Goal: Information Seeking & Learning: Learn about a topic

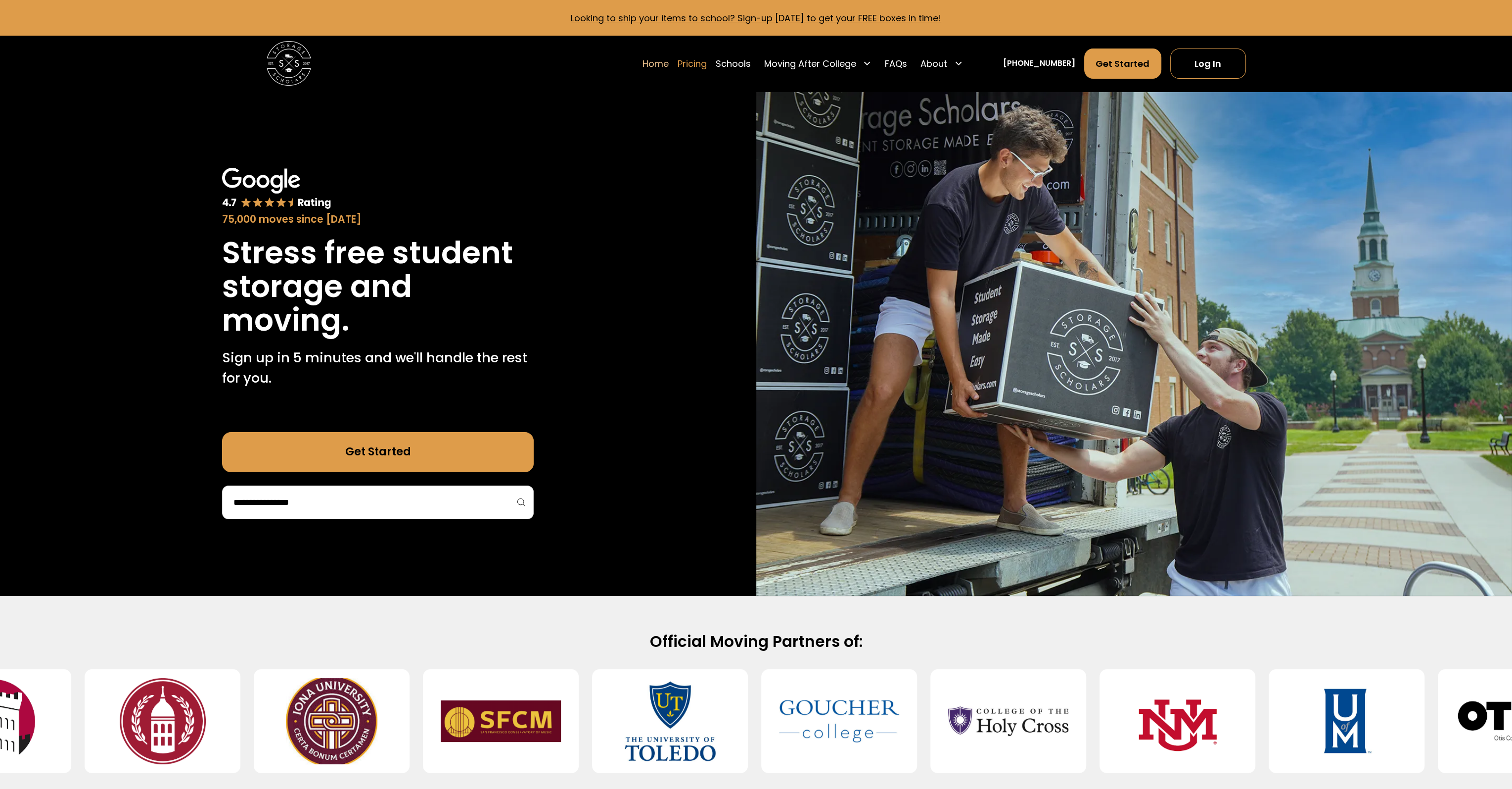
click at [707, 62] on link "Pricing" at bounding box center [692, 63] width 29 height 31
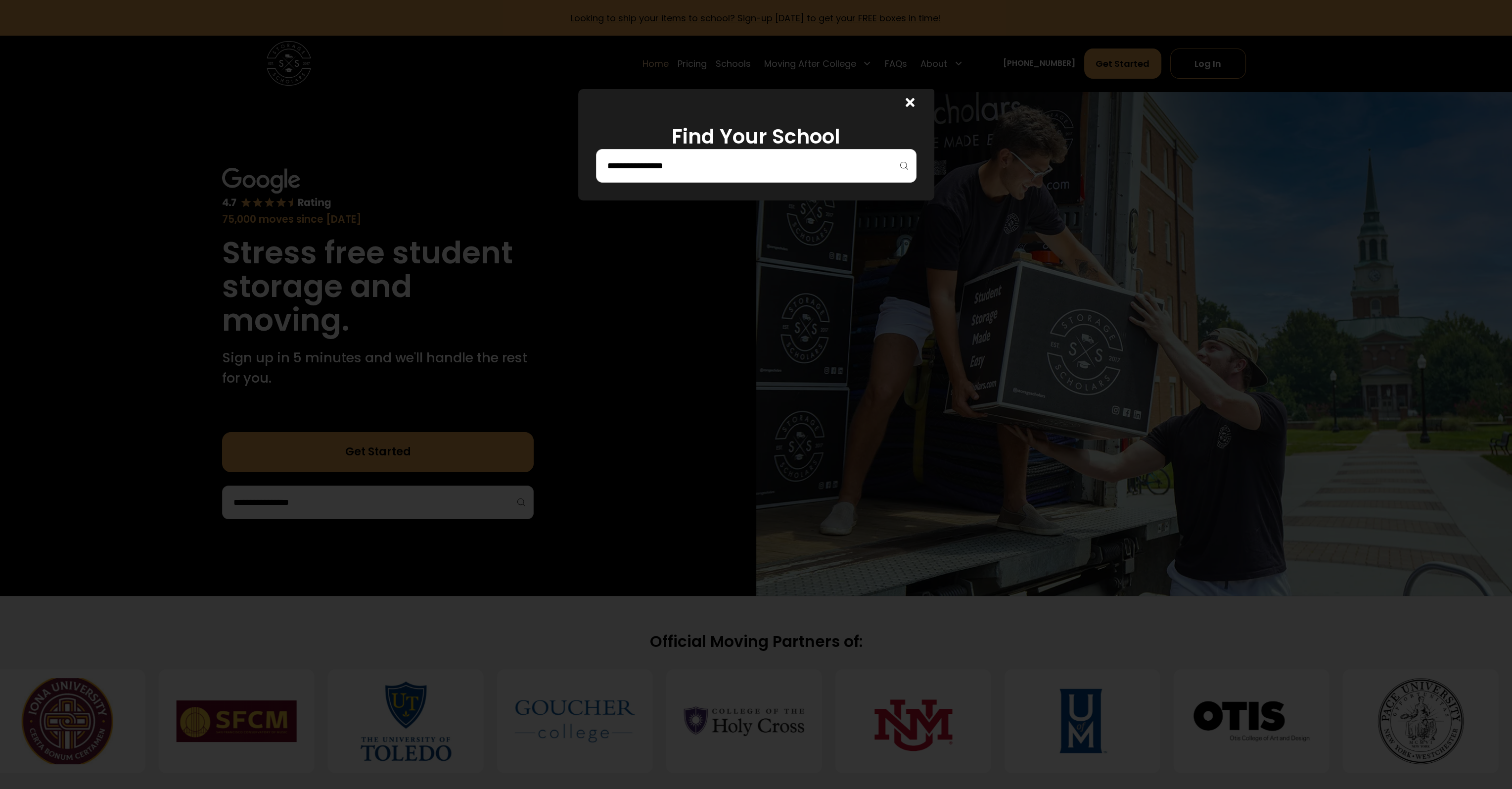
click at [915, 102] on icon at bounding box center [910, 102] width 9 height 13
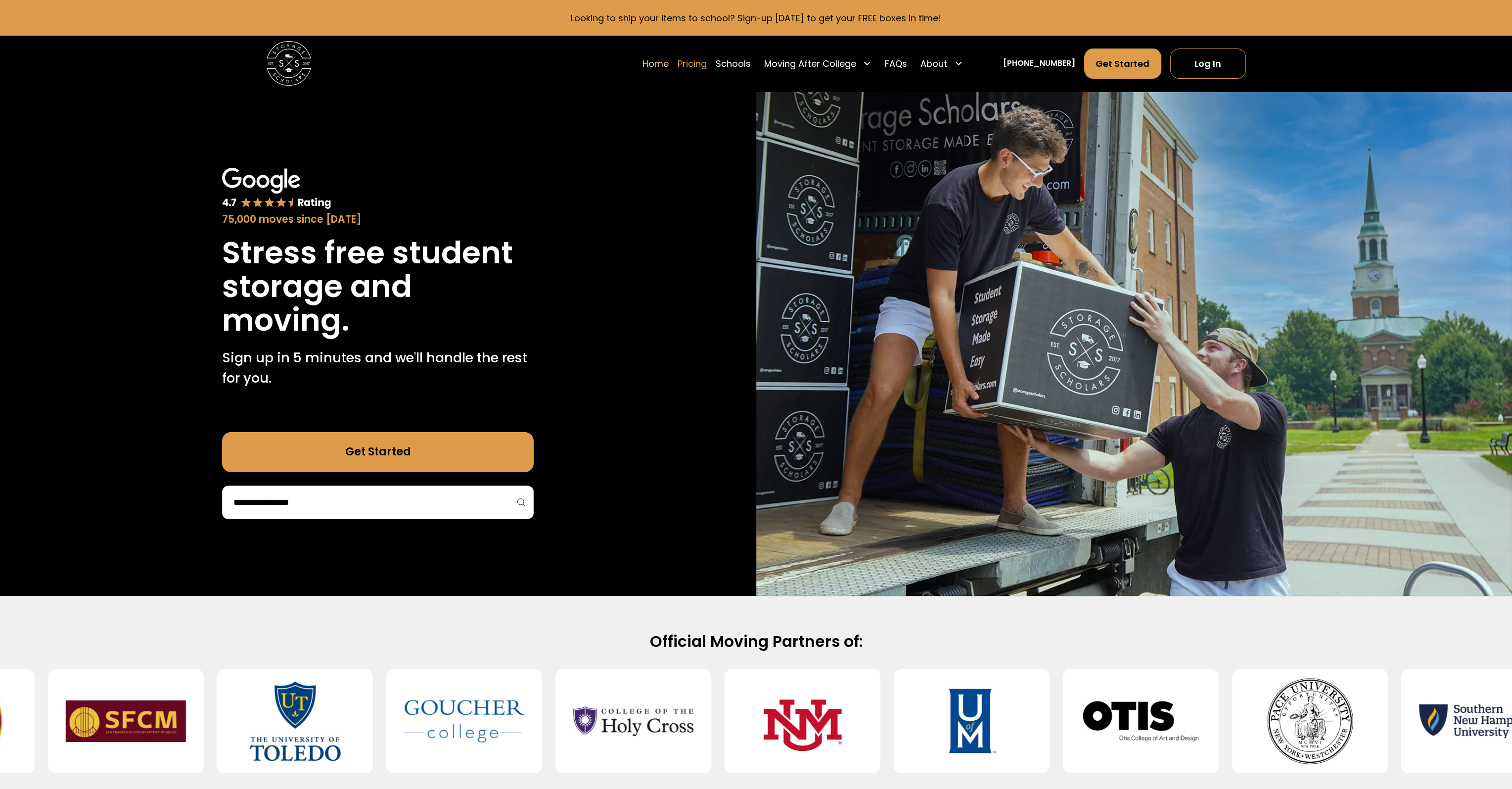
click at [704, 63] on link "Pricing" at bounding box center [692, 63] width 29 height 31
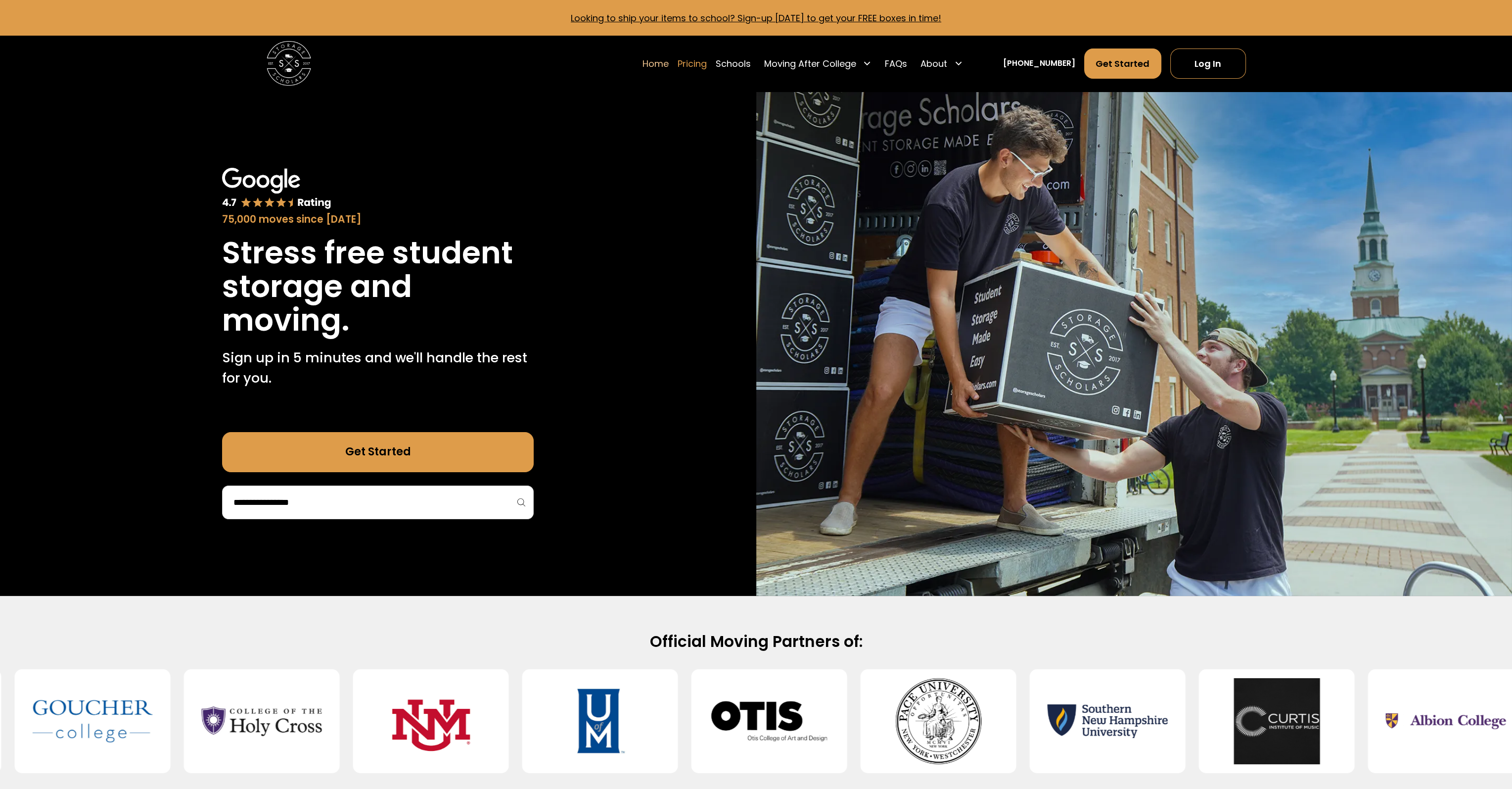
click at [707, 62] on link "Pricing" at bounding box center [692, 63] width 29 height 31
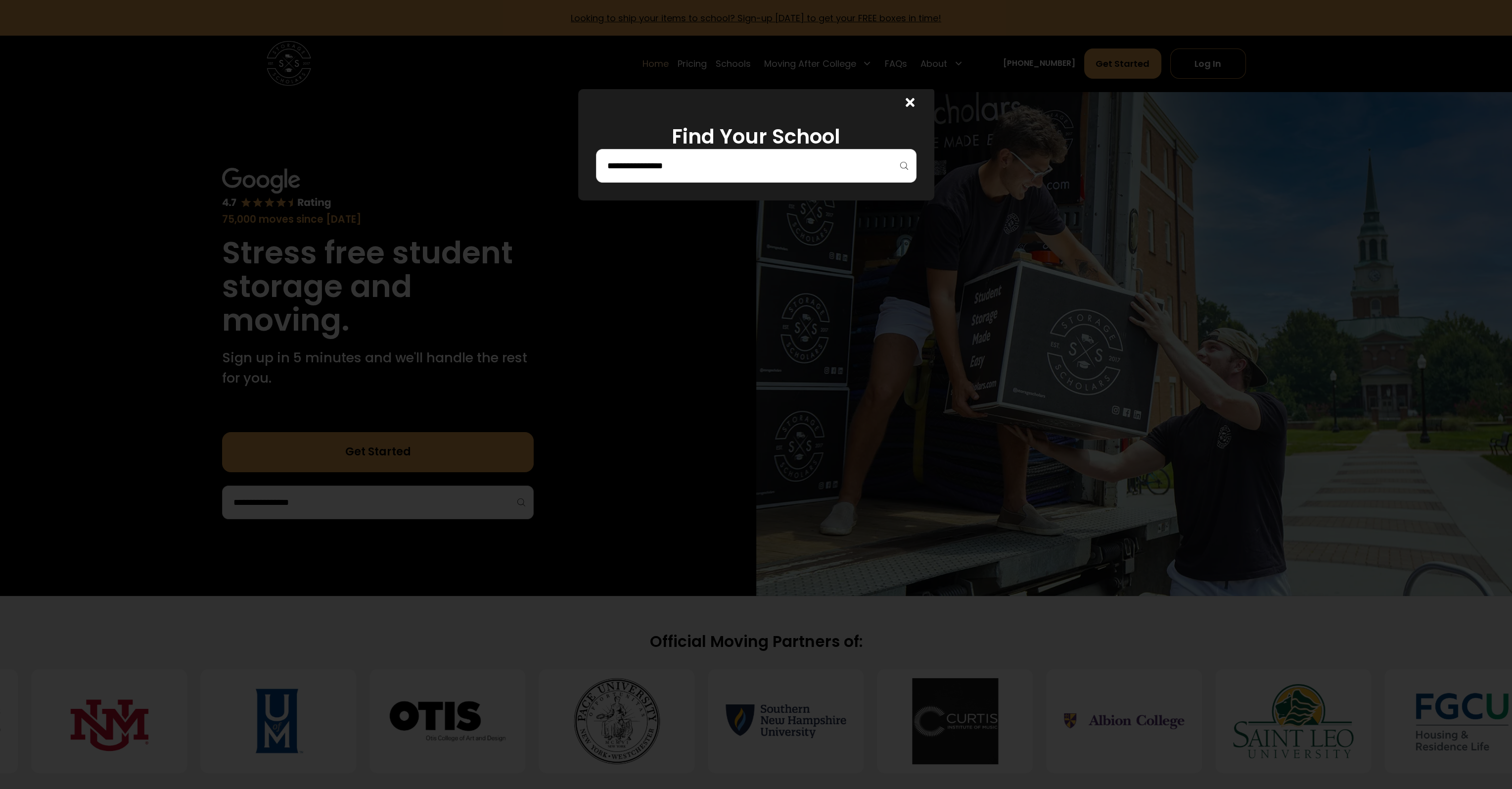
click at [915, 104] on icon at bounding box center [910, 103] width 9 height 9
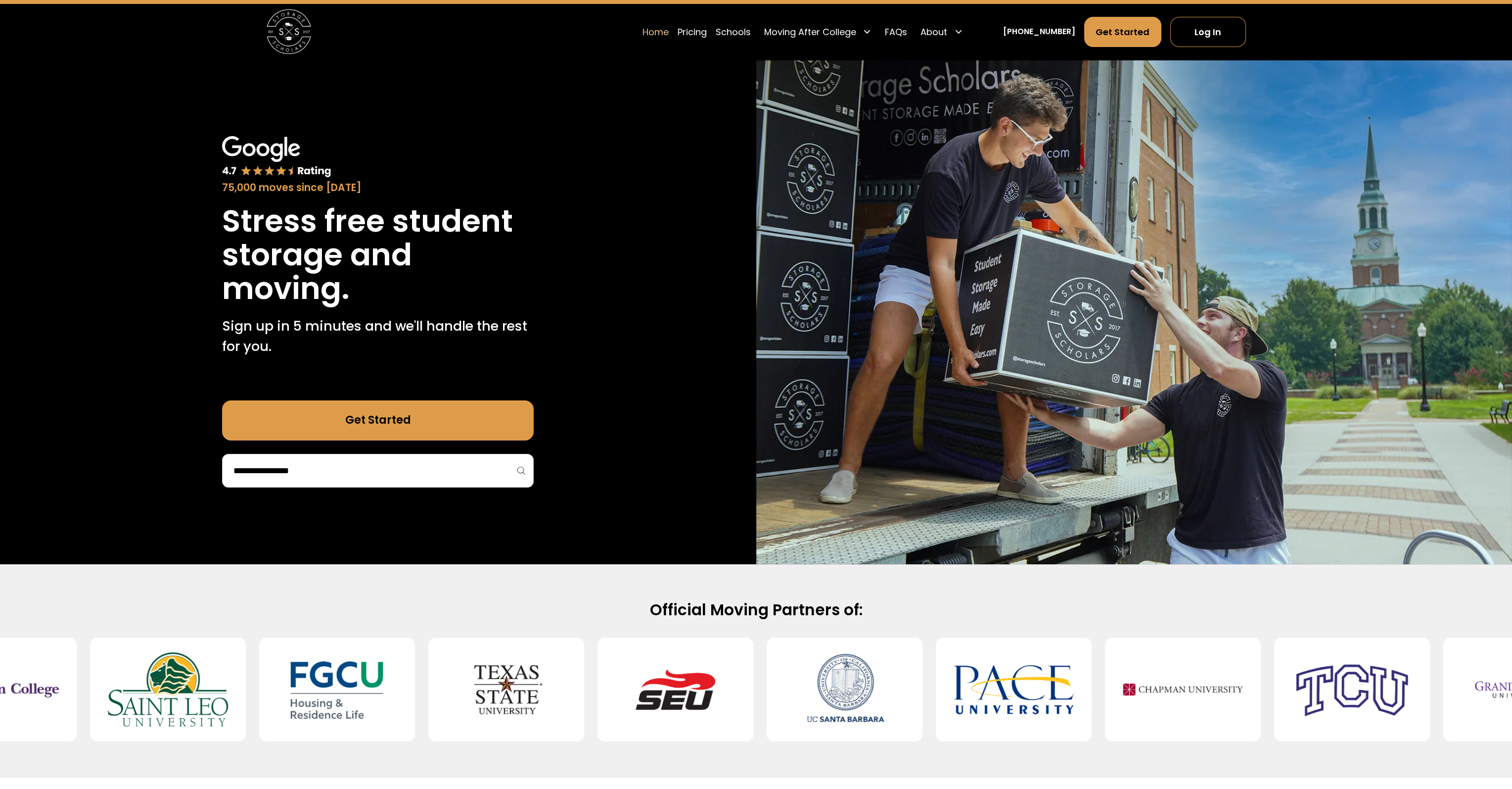
scroll to position [49, 0]
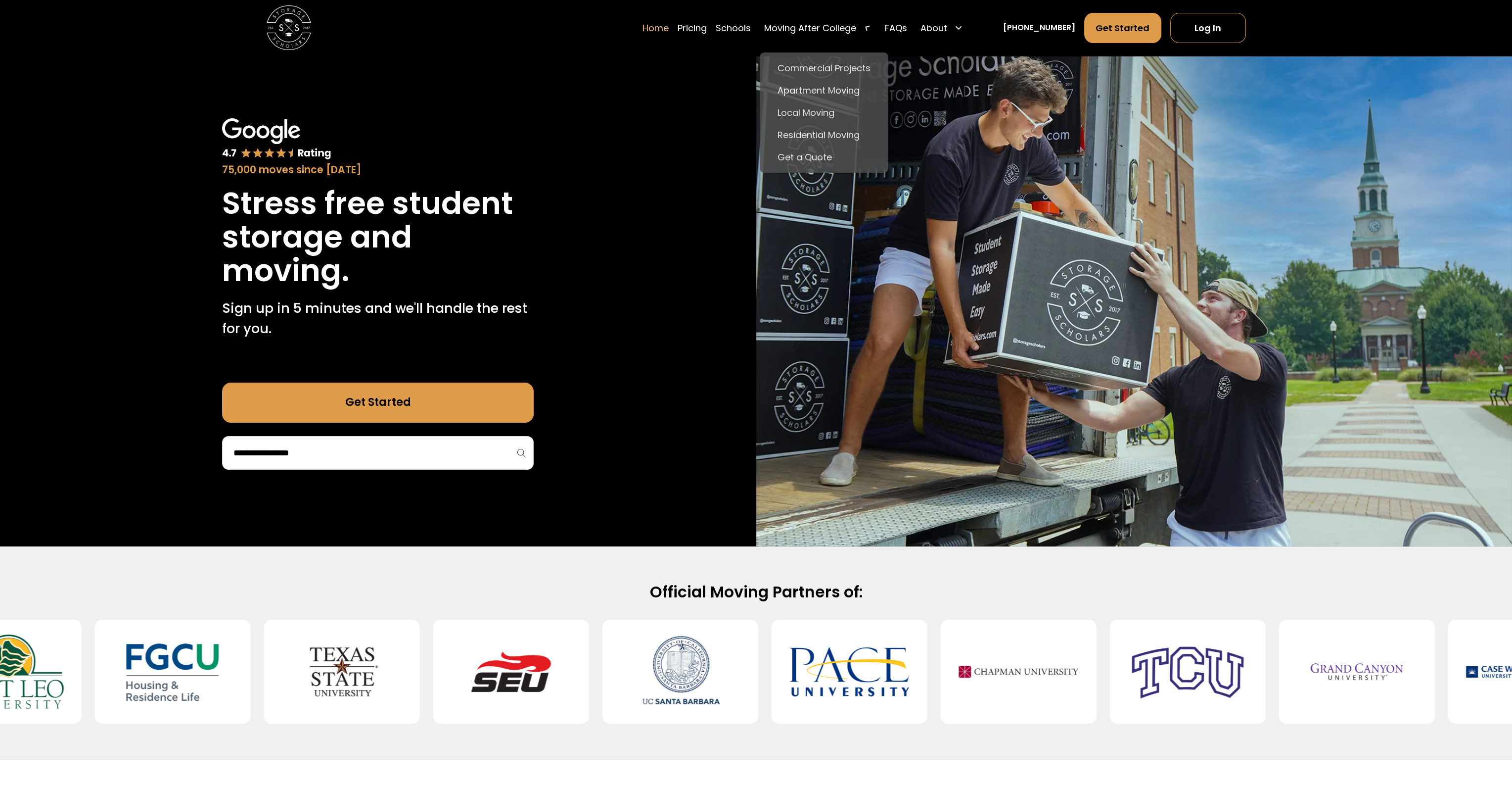
click at [853, 26] on div "Moving After College" at bounding box center [810, 28] width 92 height 14
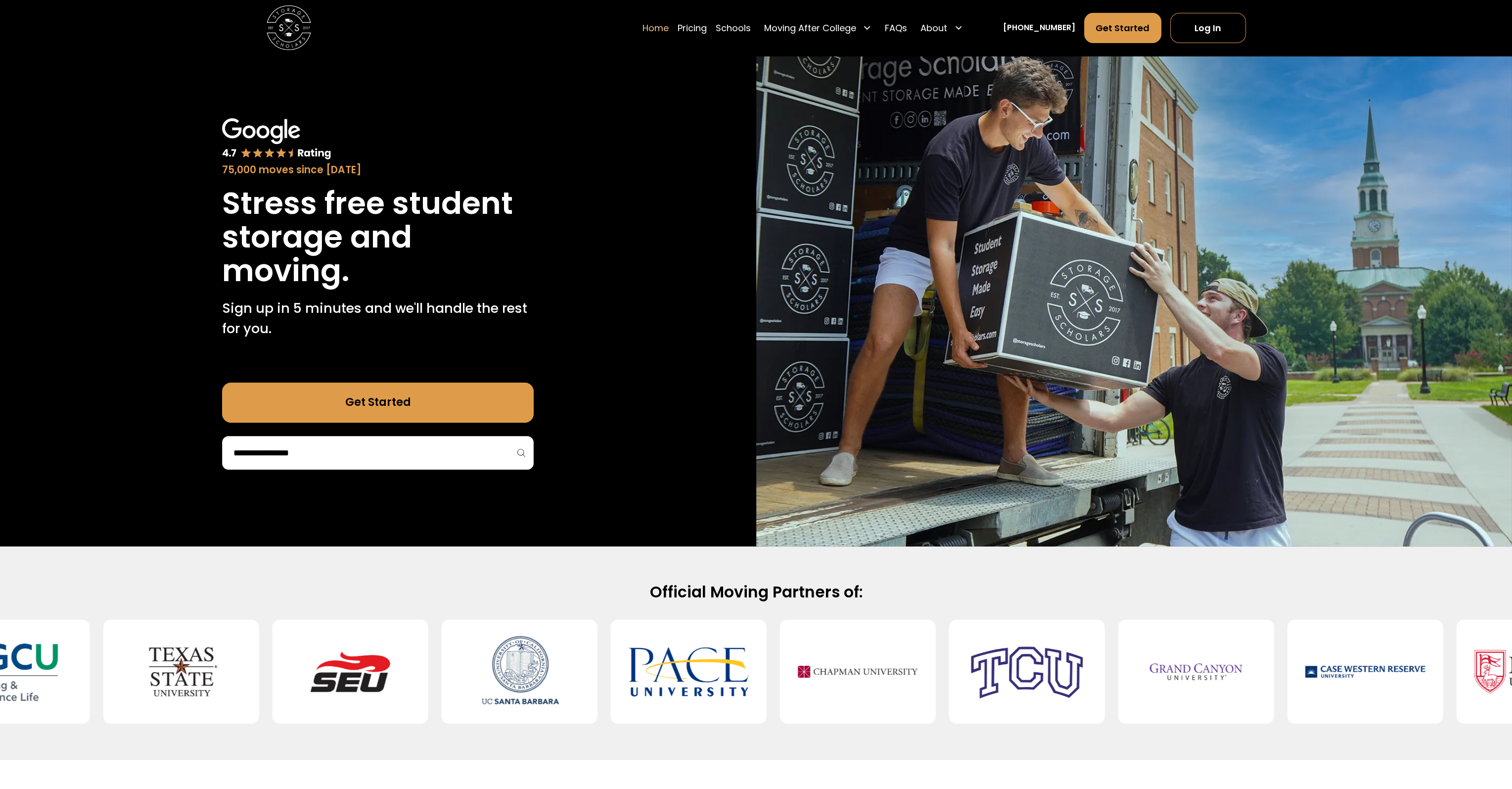
click at [856, 30] on div "Moving After College" at bounding box center [810, 28] width 92 height 14
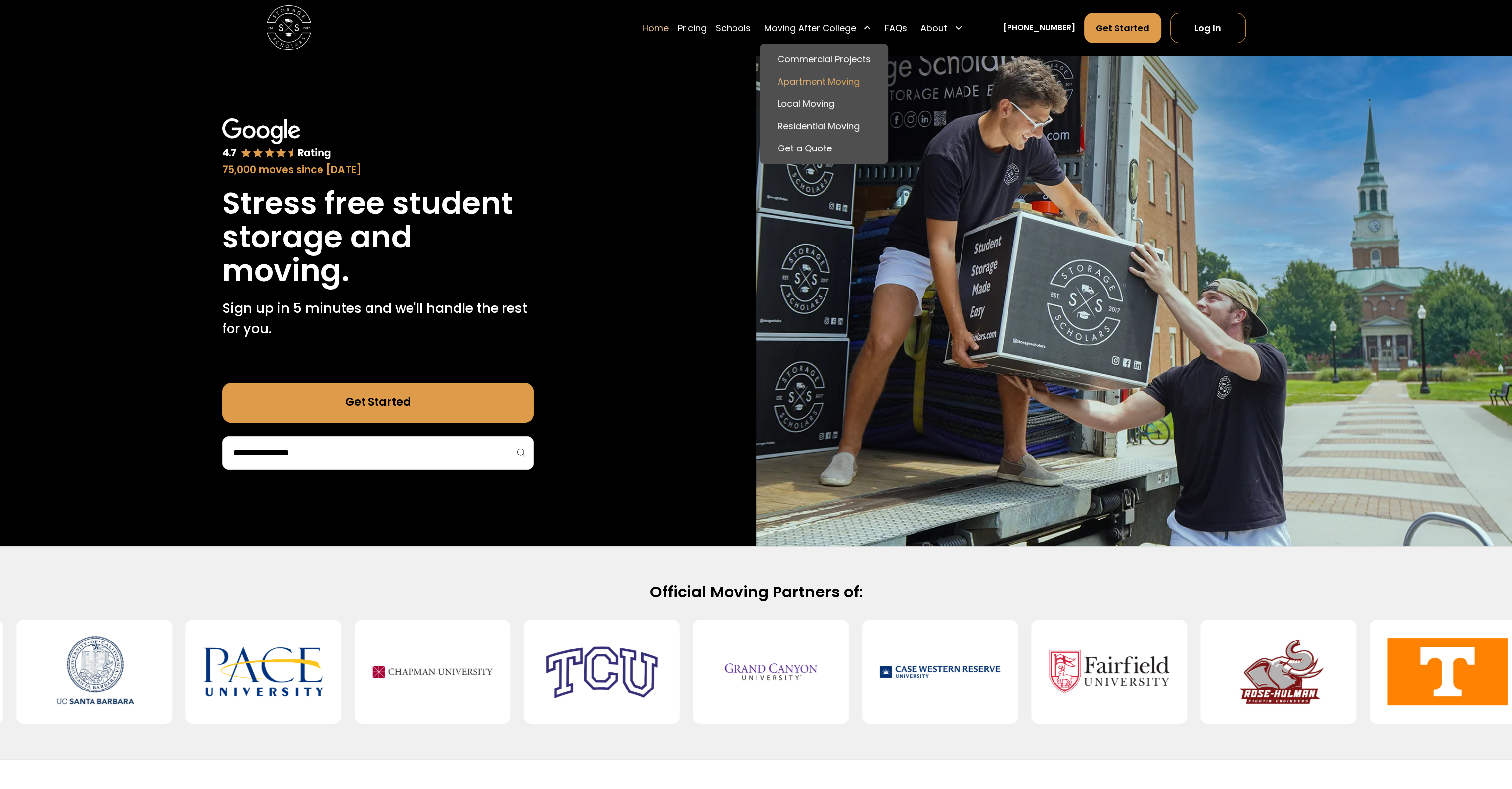
click at [862, 81] on link "Apartment Moving" at bounding box center [824, 81] width 119 height 22
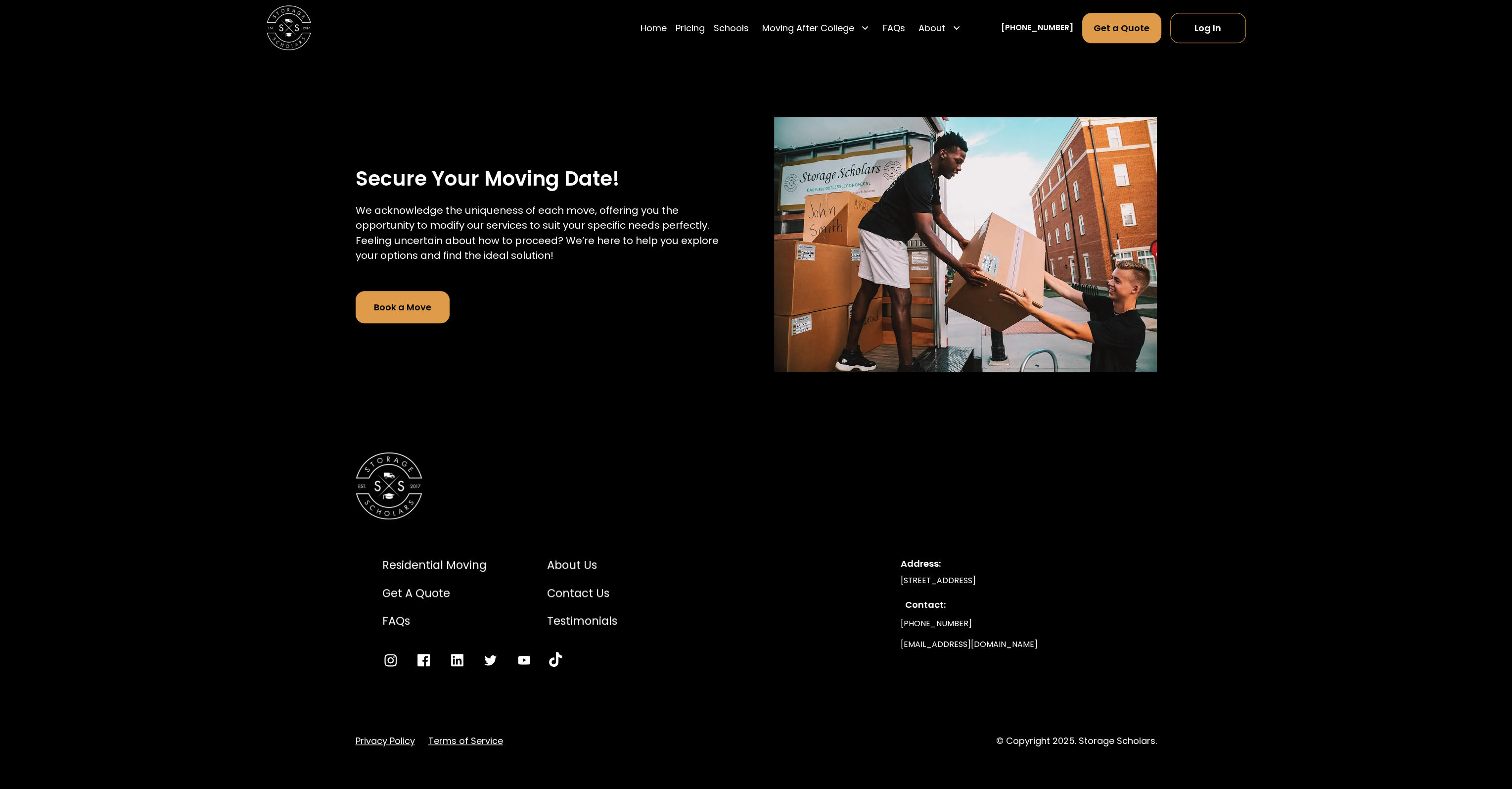
scroll to position [1939, 0]
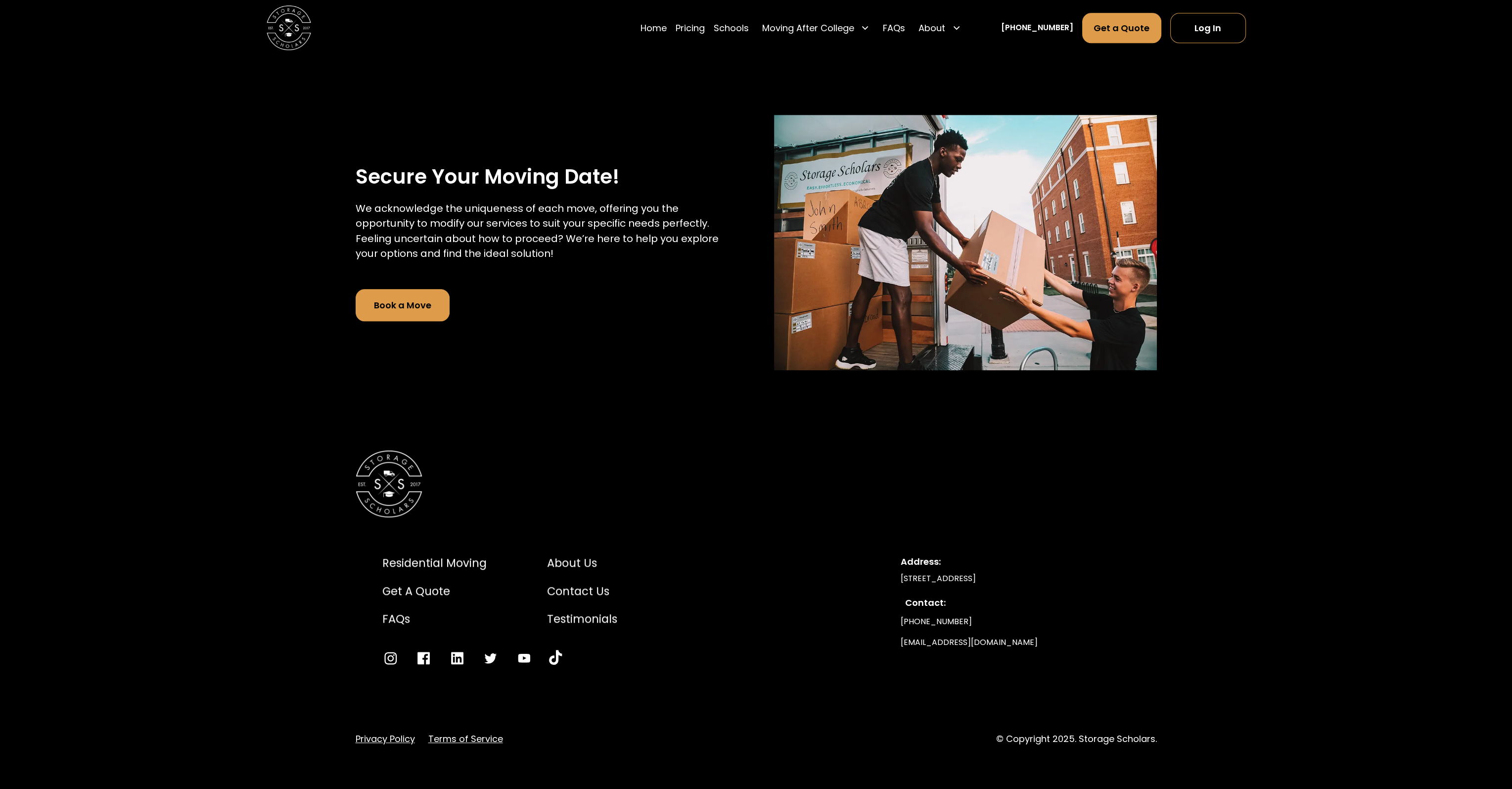
click at [1070, 578] on div "[STREET_ADDRESS]" at bounding box center [1015, 579] width 229 height 12
click at [1073, 577] on div "[STREET_ADDRESS]" at bounding box center [1015, 579] width 229 height 12
click at [1158, 571] on div "Residential Moving Get a Quote FAQs About Us Contact Us Testimonials Address: 5…" at bounding box center [756, 597] width 1512 height 384
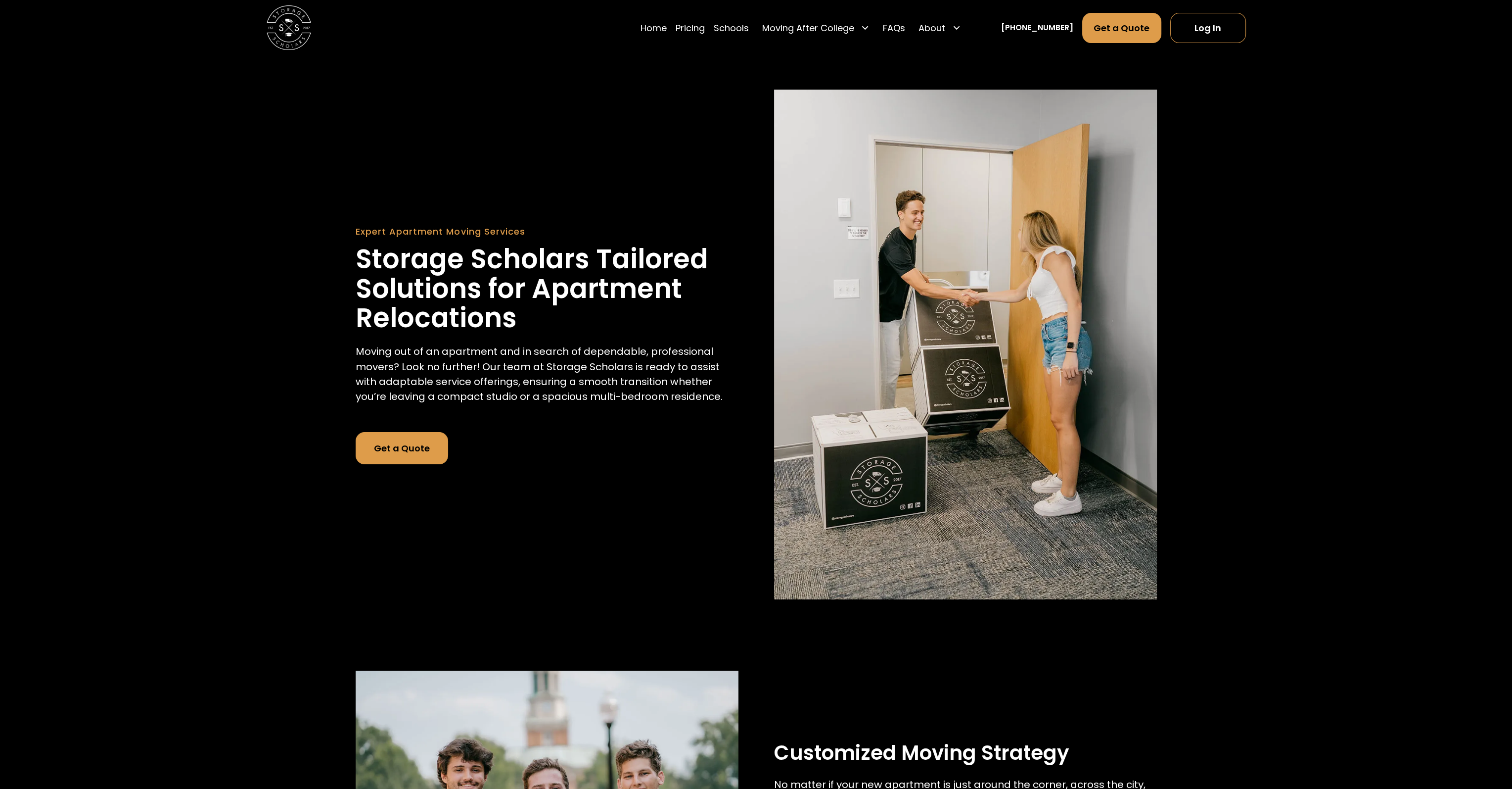
scroll to position [0, 0]
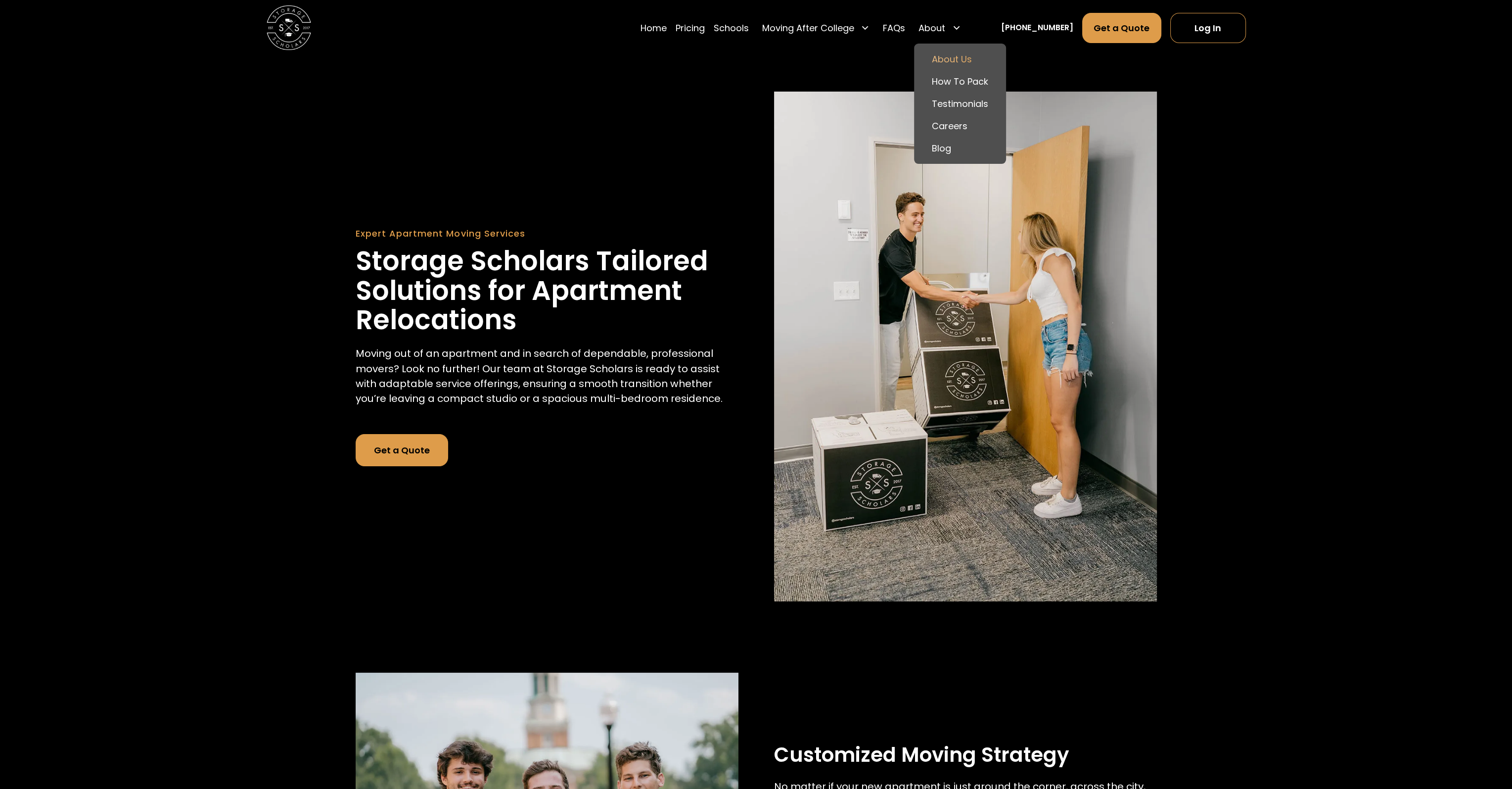
click at [977, 63] on link "About Us" at bounding box center [960, 59] width 83 height 22
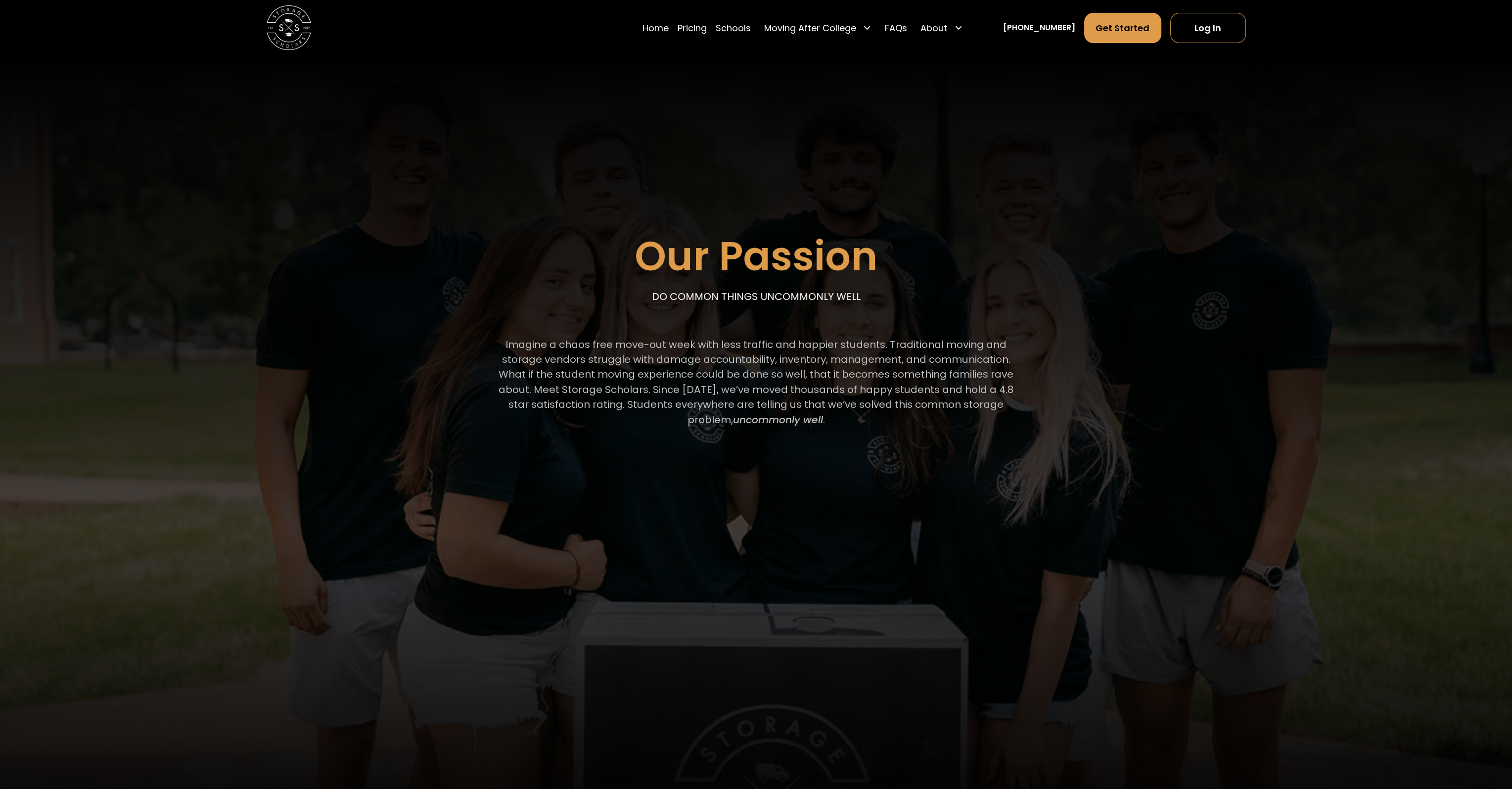
click at [278, 28] on img at bounding box center [289, 27] width 45 height 45
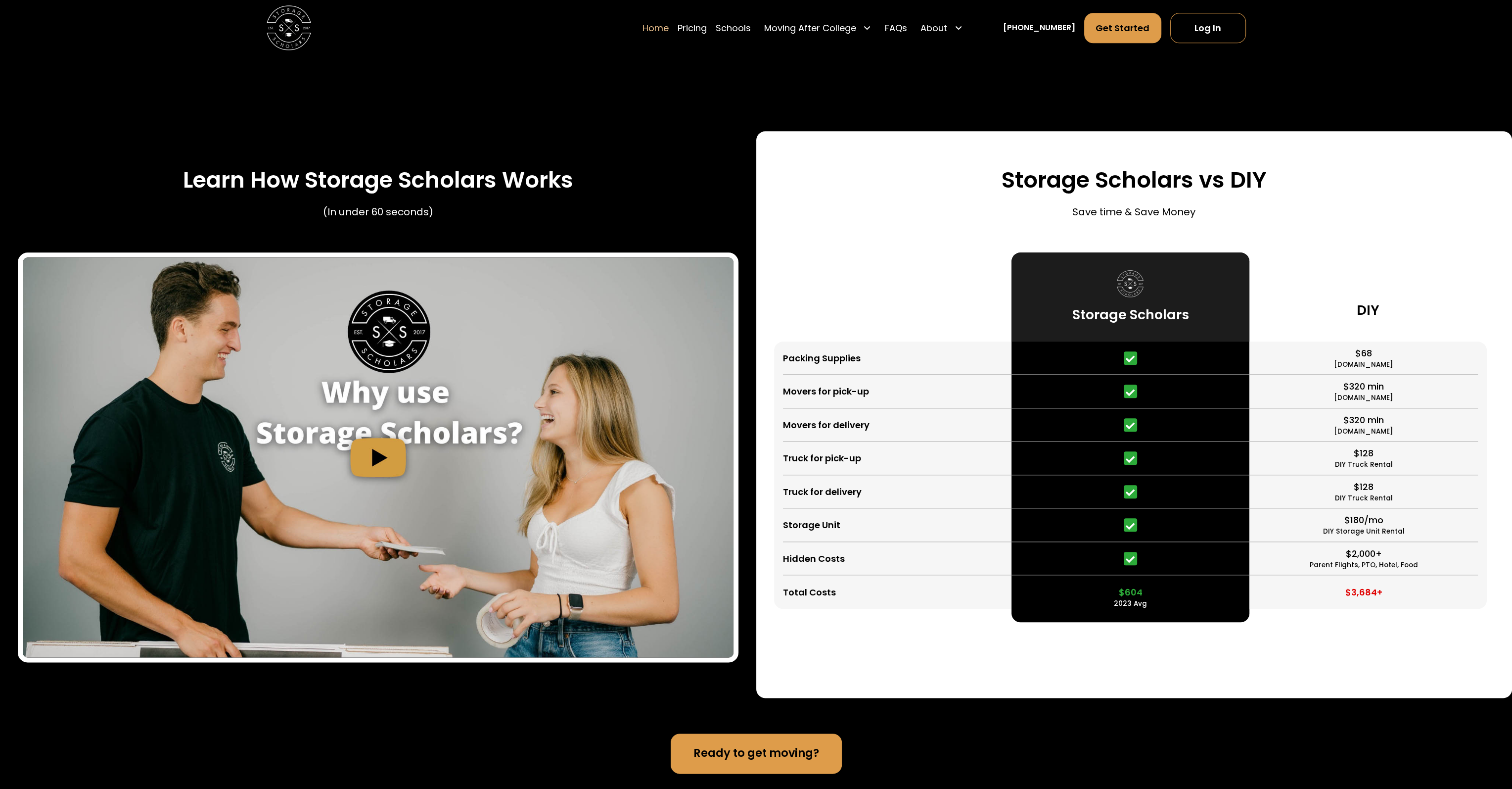
scroll to position [2227, 0]
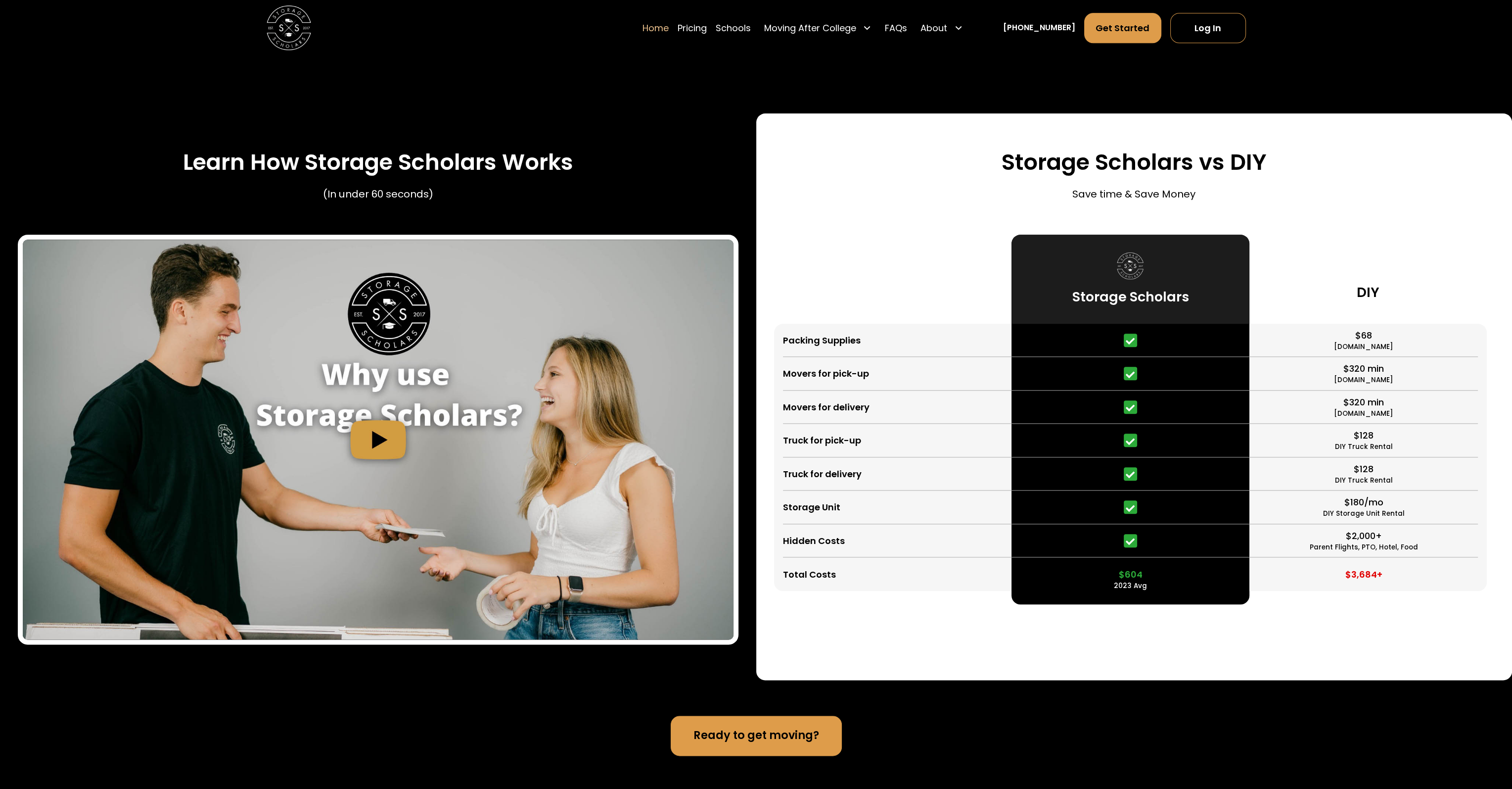
click at [1286, 539] on div "$2,000+ Parent Flights, PTO, Hotel, Food" at bounding box center [1364, 541] width 229 height 33
click at [1292, 512] on div "$180/mo DIY Storage Unit Rental" at bounding box center [1364, 507] width 229 height 33
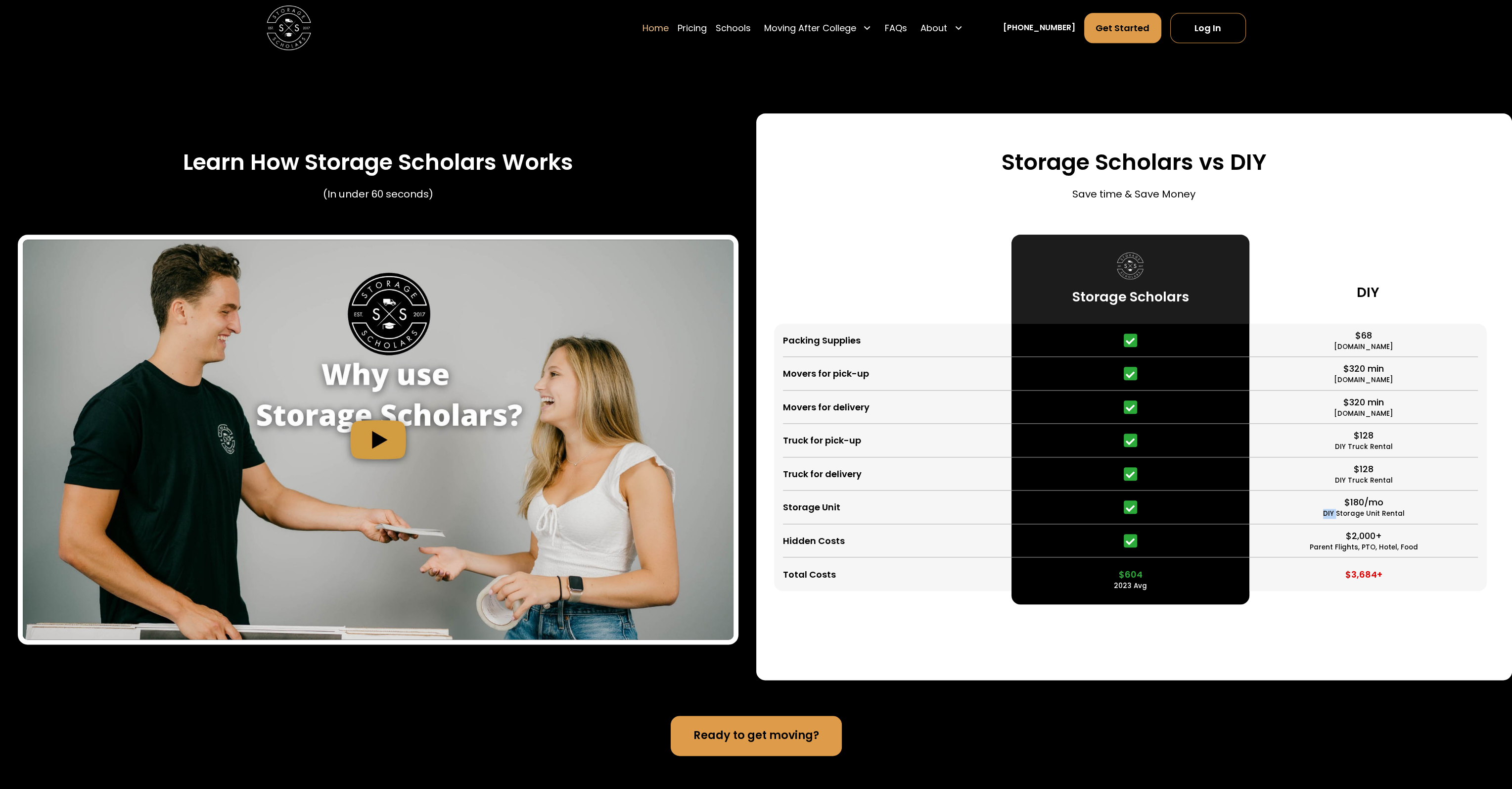
click at [1292, 512] on div "$180/mo DIY Storage Unit Rental" at bounding box center [1364, 507] width 229 height 33
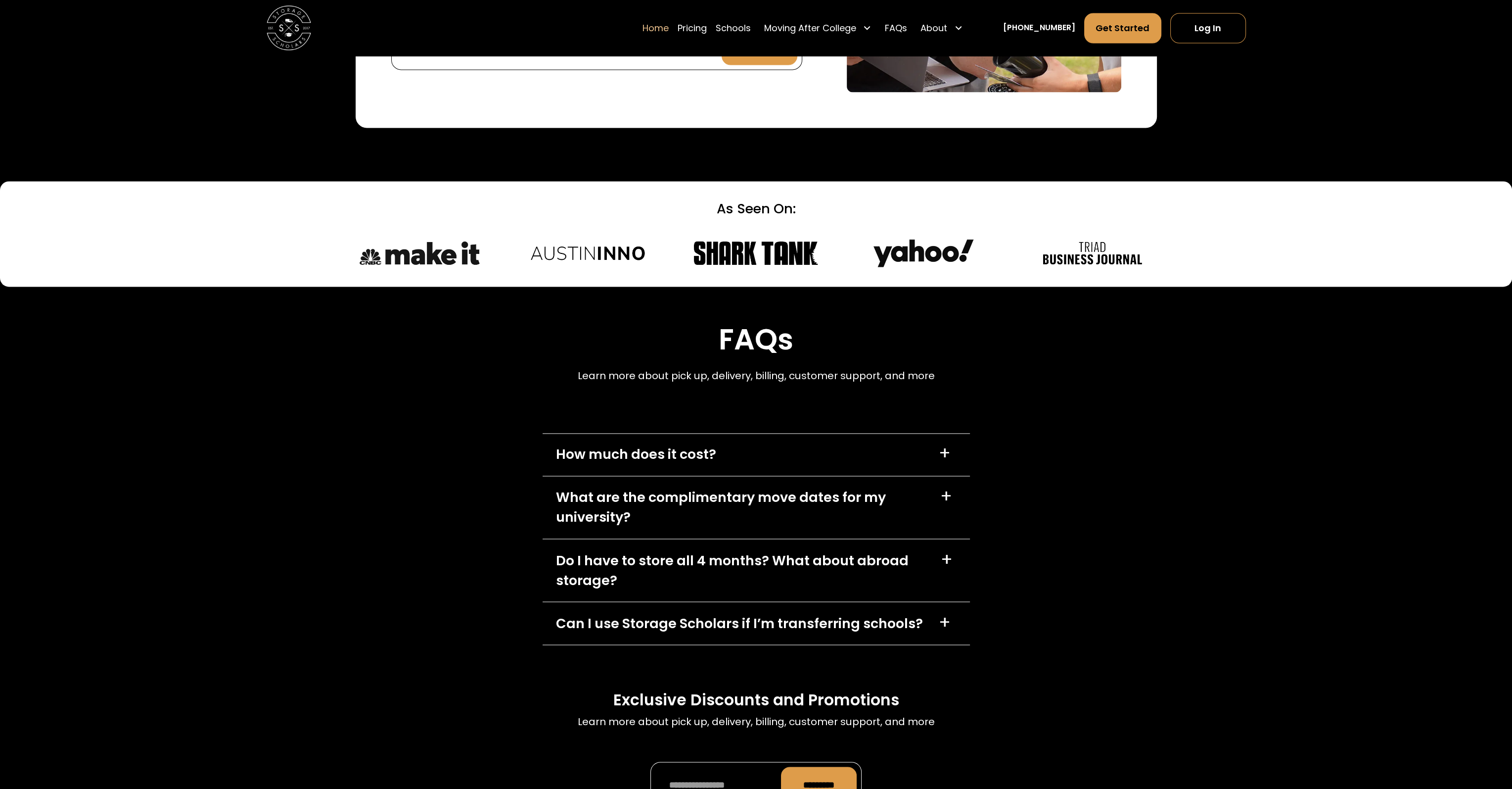
scroll to position [3266, 0]
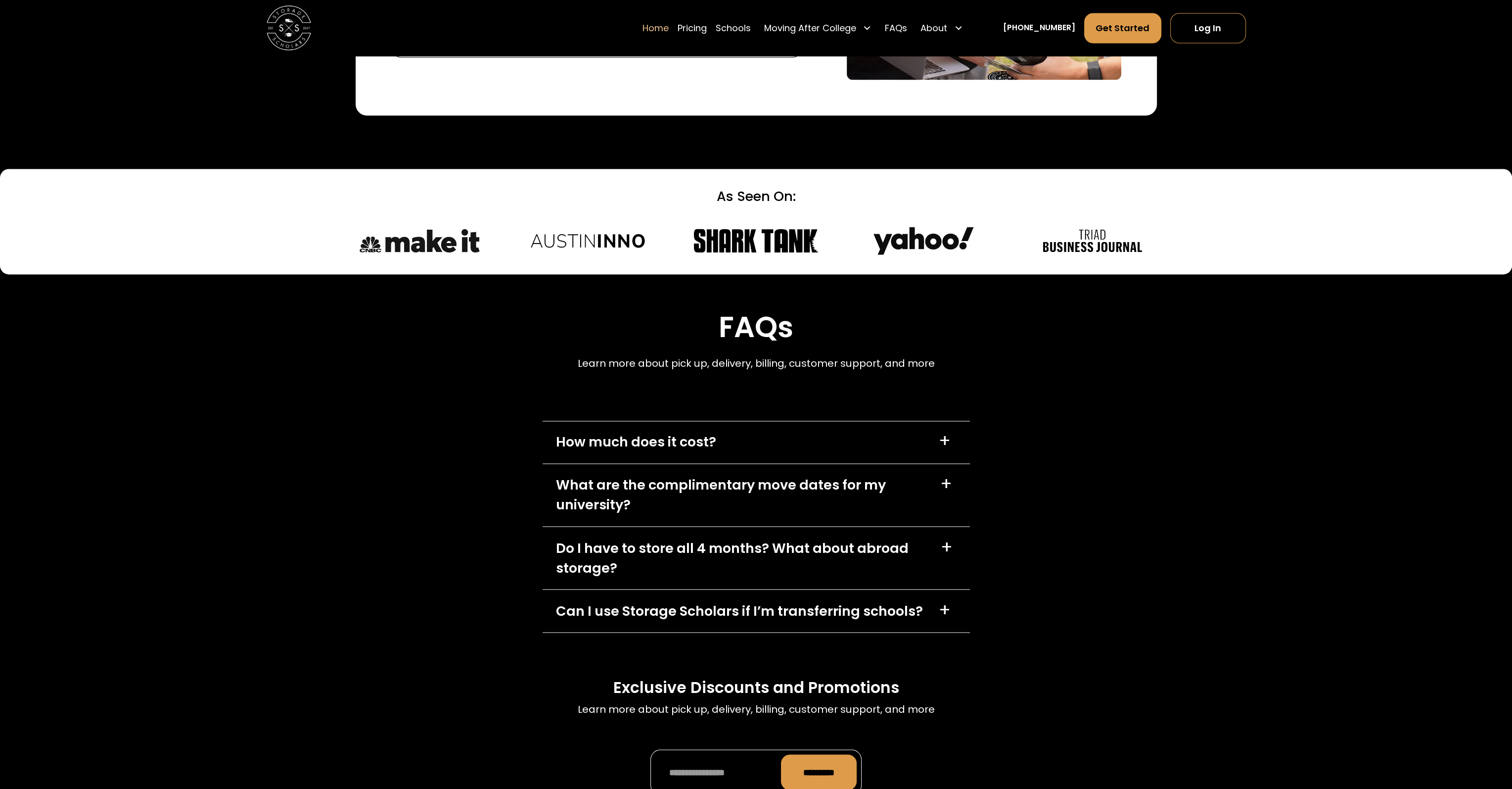
click at [746, 421] on div "How much does it cost? +" at bounding box center [756, 442] width 427 height 43
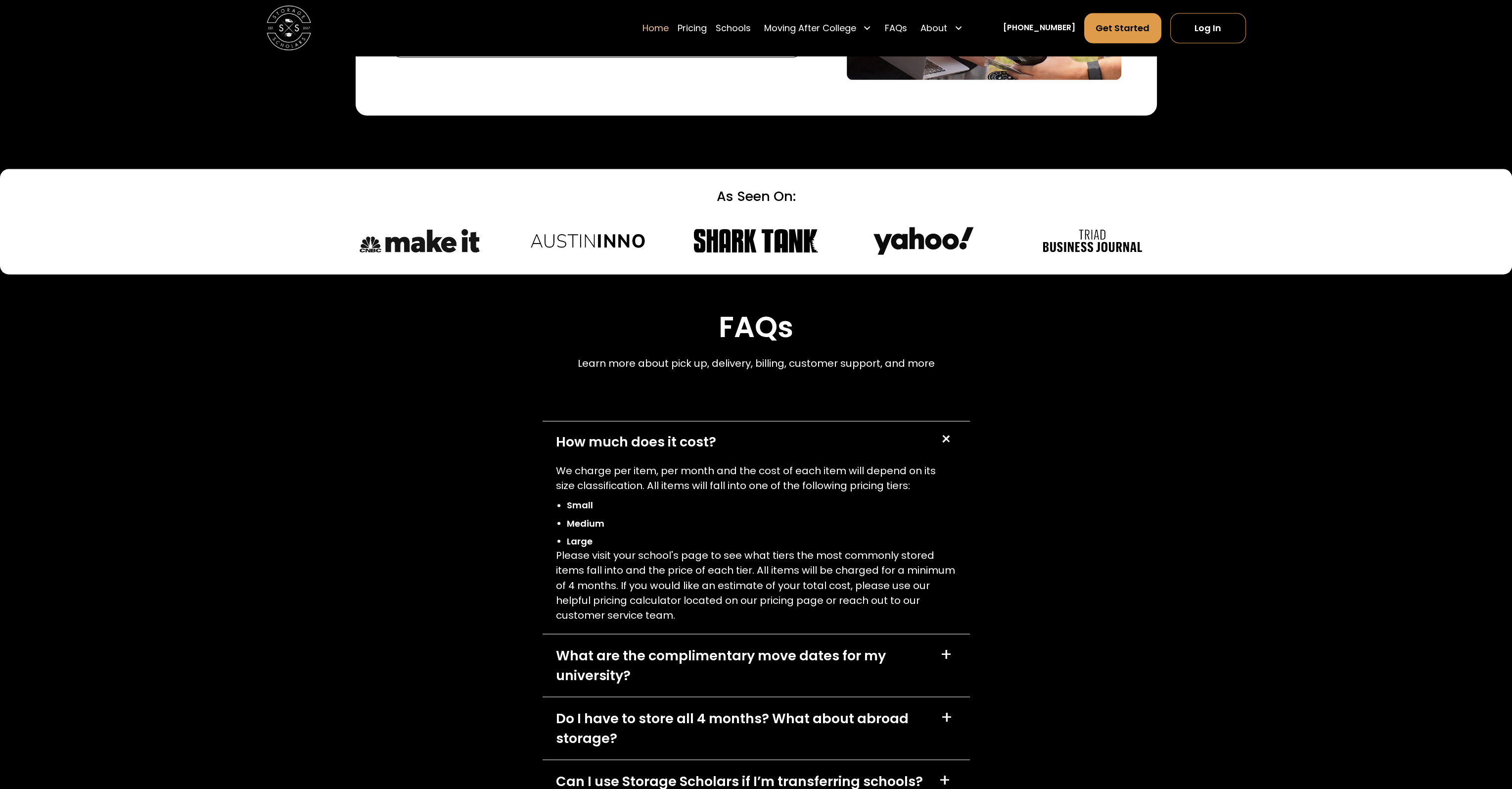
click at [744, 440] on div "How much does it cost? +" at bounding box center [756, 442] width 427 height 43
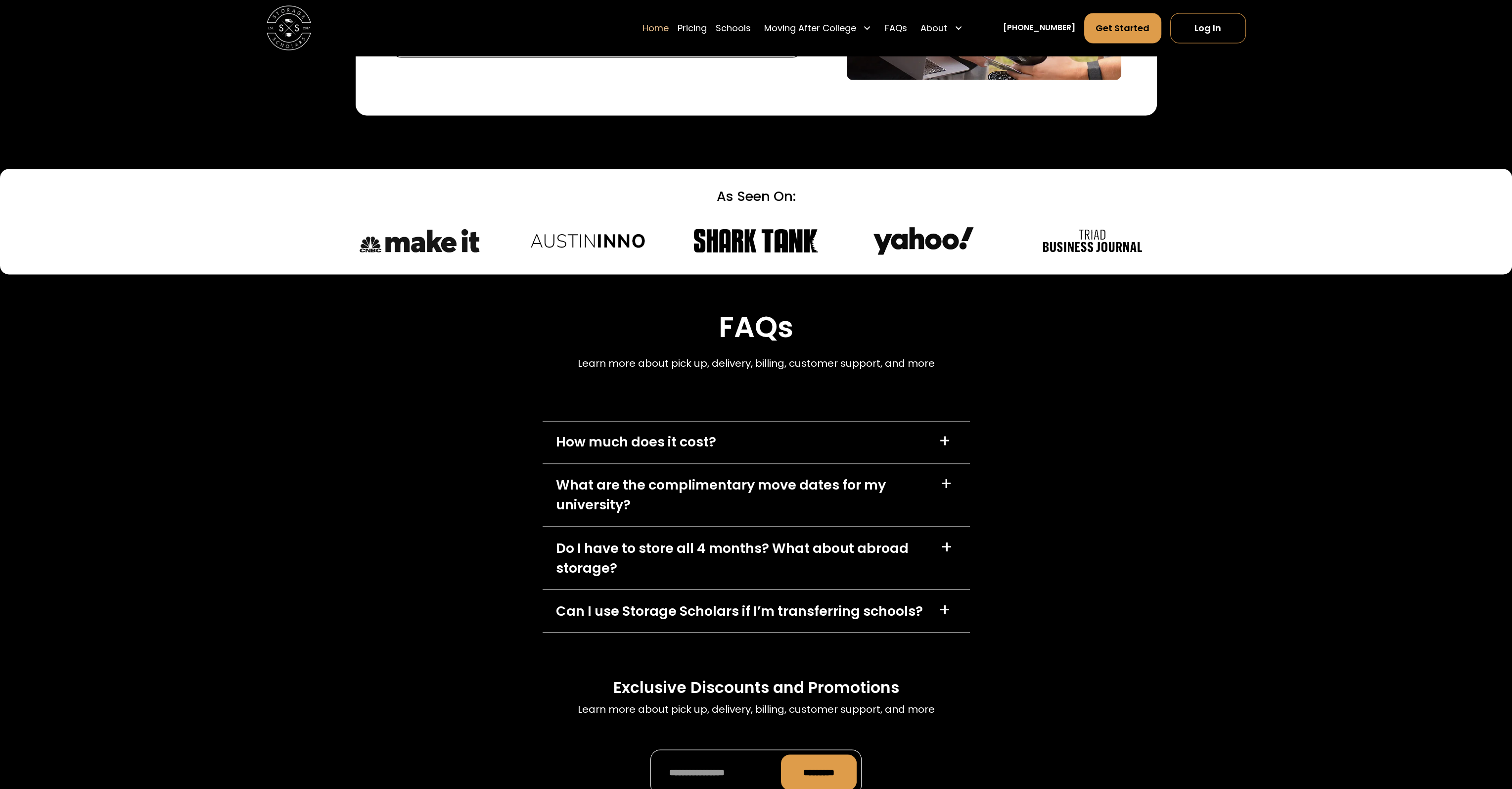
click at [820, 498] on div "What are the complimentary move dates for my university?" at bounding box center [742, 495] width 371 height 40
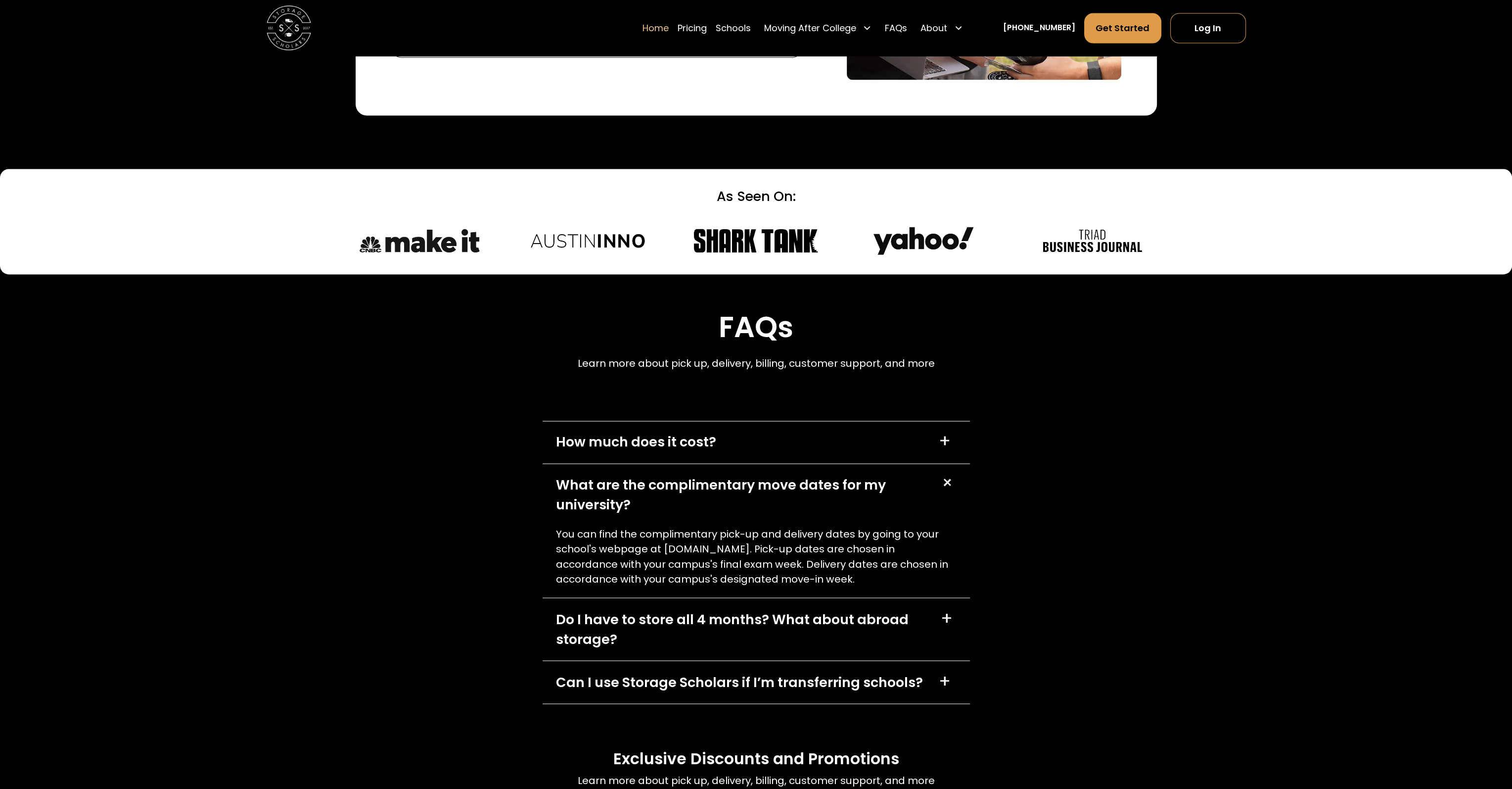
click at [820, 498] on div "What are the complimentary move dates for my university?" at bounding box center [742, 495] width 371 height 40
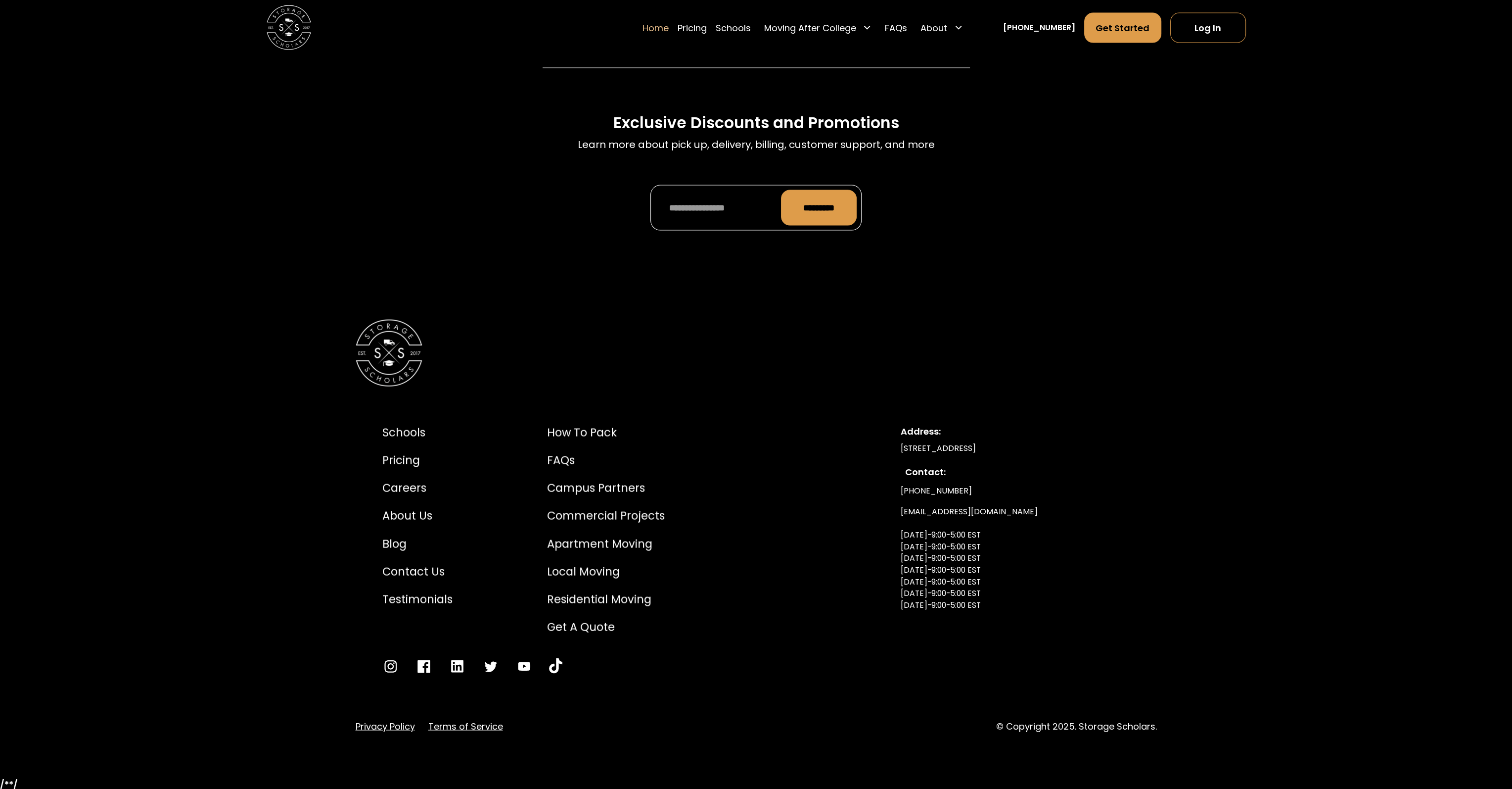
scroll to position [3830, 0]
click at [618, 488] on div "Campus Partners" at bounding box center [605, 488] width 118 height 17
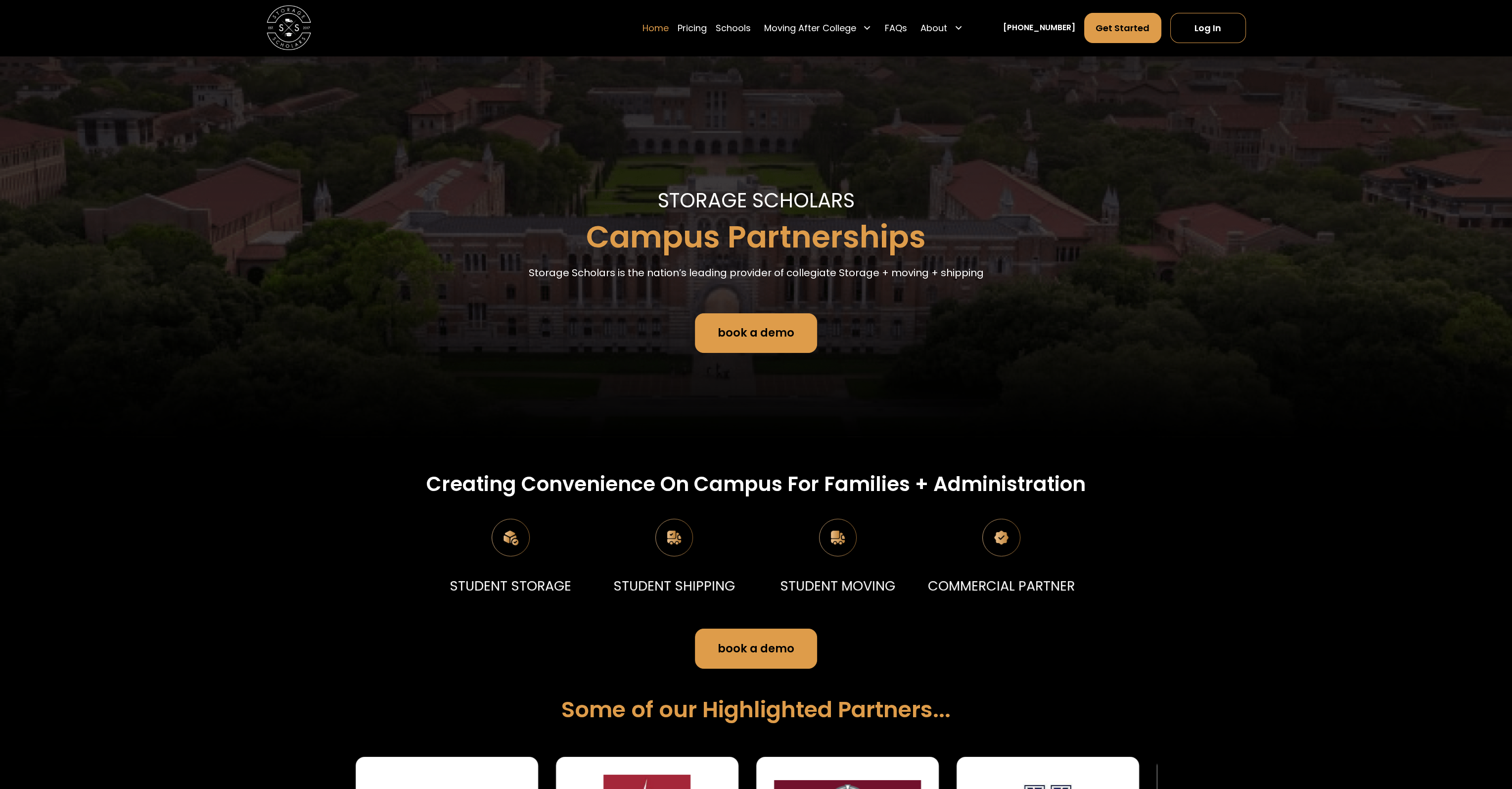
click at [667, 24] on link "Home" at bounding box center [656, 27] width 26 height 31
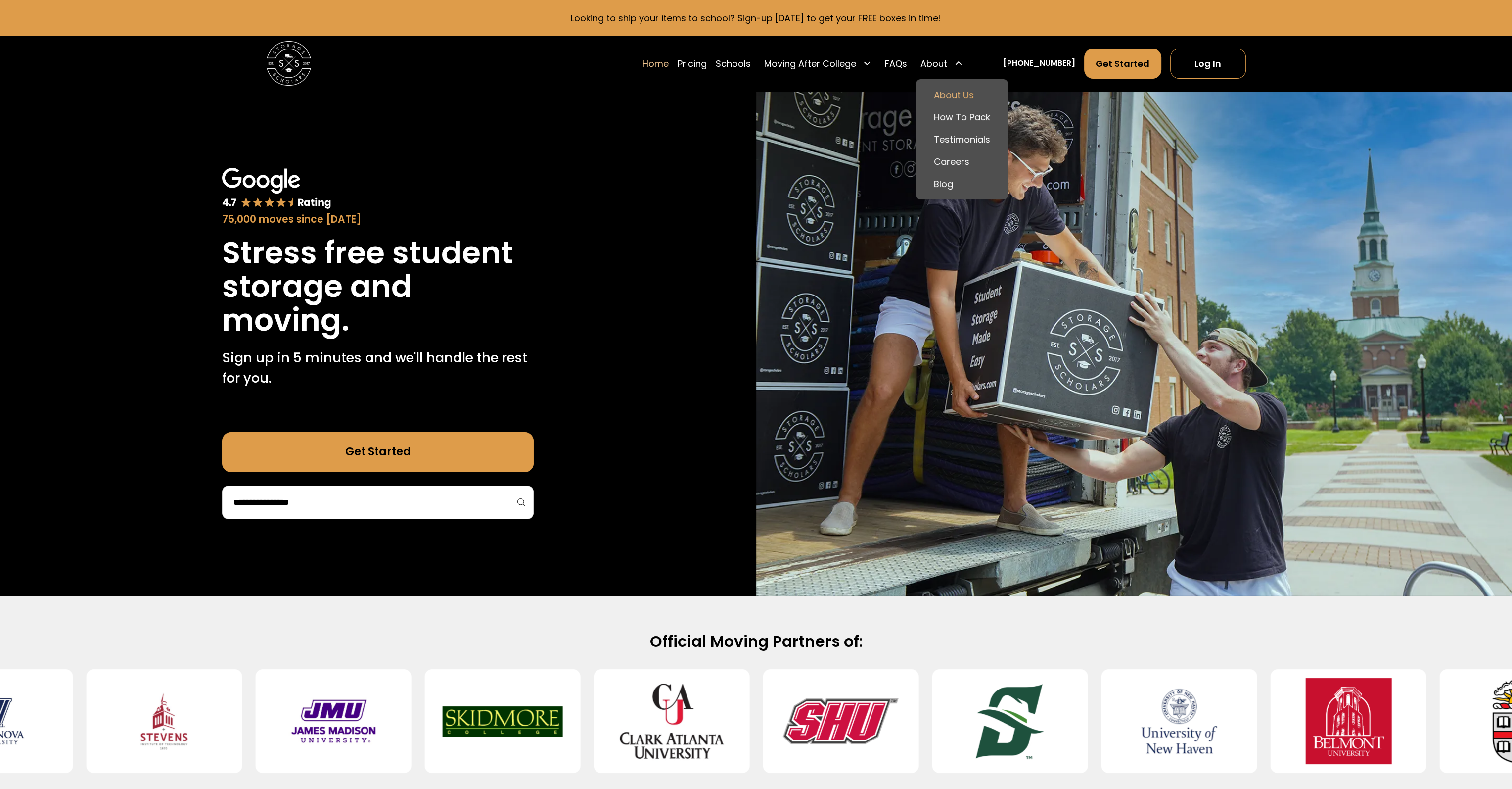
click at [973, 90] on link "About Us" at bounding box center [961, 94] width 83 height 22
